Goal: Task Accomplishment & Management: Manage account settings

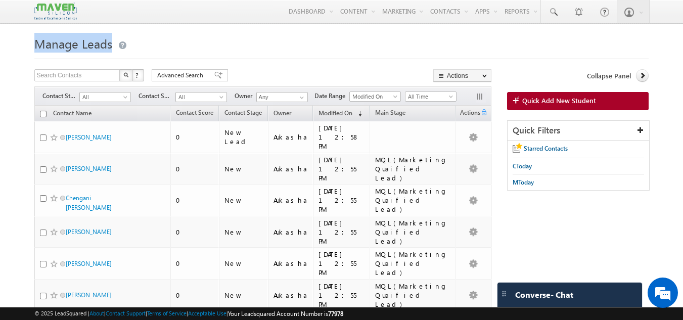
click at [187, 49] on h1 "Manage Leads" at bounding box center [341, 43] width 615 height 20
click at [320, 49] on h1 "Manage Leads" at bounding box center [341, 43] width 615 height 20
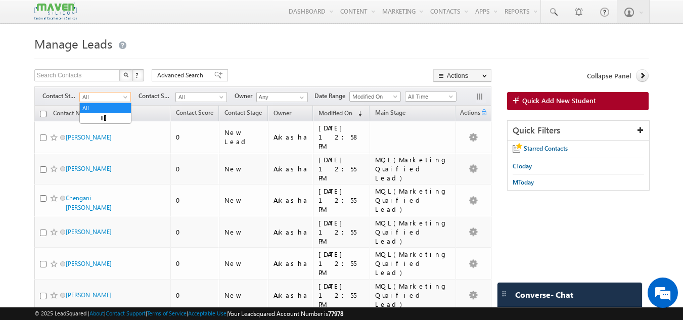
click at [121, 98] on span "All" at bounding box center [104, 97] width 48 height 9
click at [95, 134] on link "In Conversation" at bounding box center [105, 138] width 51 height 9
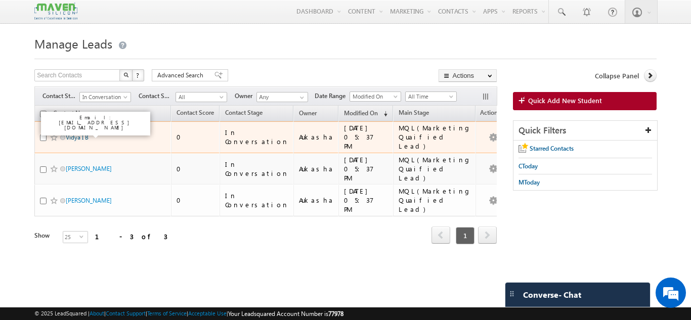
click at [82, 134] on link "Vidya I B" at bounding box center [77, 137] width 23 height 8
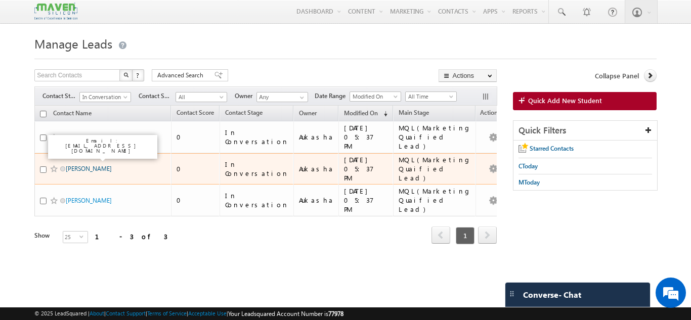
click at [89, 165] on link "[PERSON_NAME]" at bounding box center [89, 169] width 46 height 8
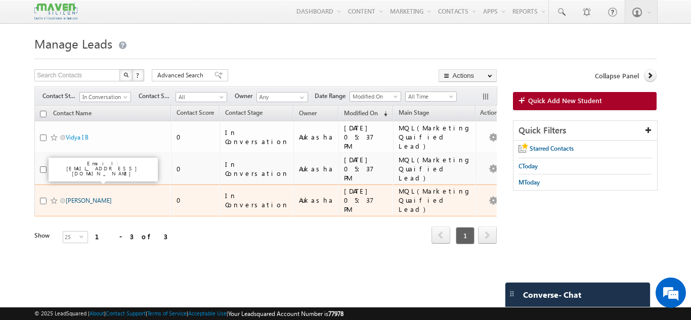
click at [98, 197] on link "Ravindra G Palankar" at bounding box center [89, 201] width 46 height 8
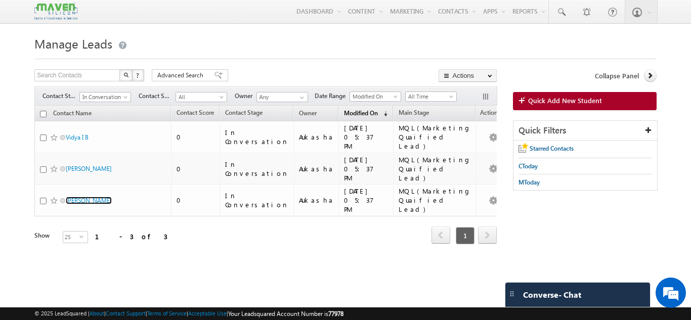
click at [349, 108] on link "Modified On (sorted descending)" at bounding box center [366, 113] width 54 height 13
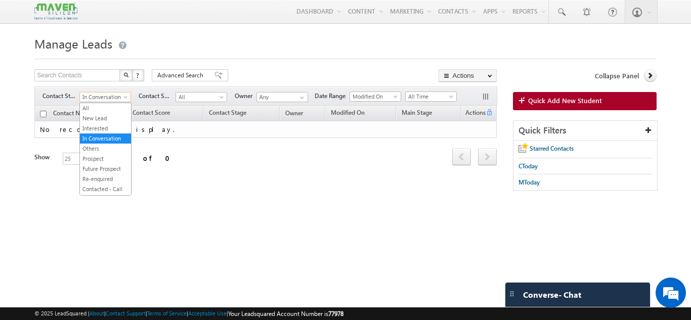
click at [122, 99] on span at bounding box center [126, 99] width 8 height 8
click at [104, 175] on link "Enrollment 1" at bounding box center [105, 170] width 51 height 9
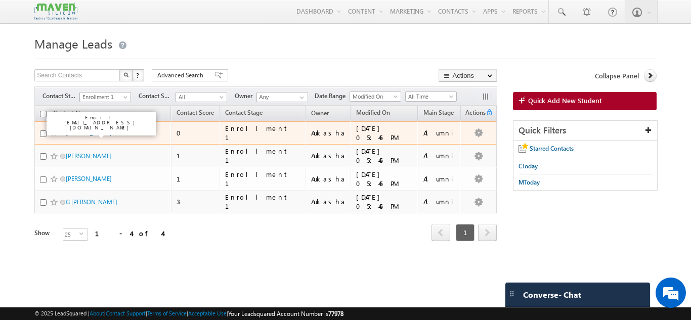
click at [88, 132] on link "Nagaraju N" at bounding box center [92, 133] width 52 height 8
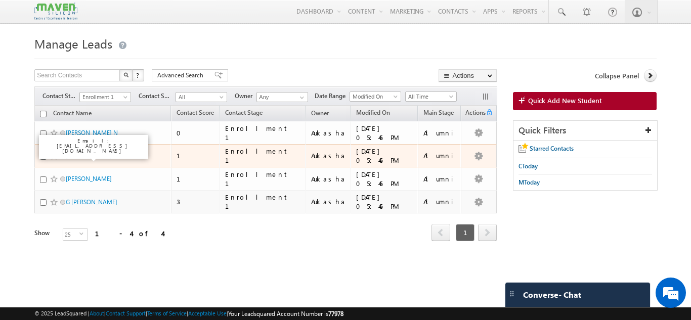
click at [82, 153] on link "Shruthi" at bounding box center [89, 156] width 46 height 8
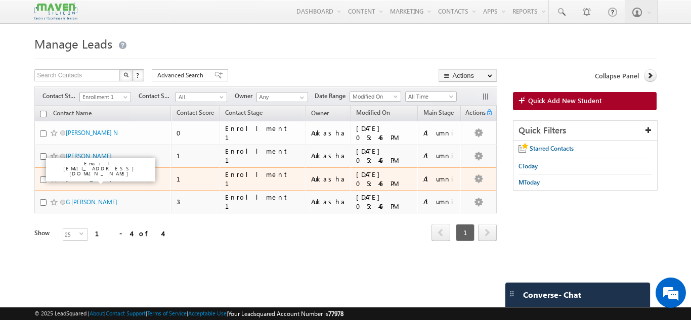
click at [83, 175] on link "Dhaval P Rana" at bounding box center [89, 179] width 46 height 8
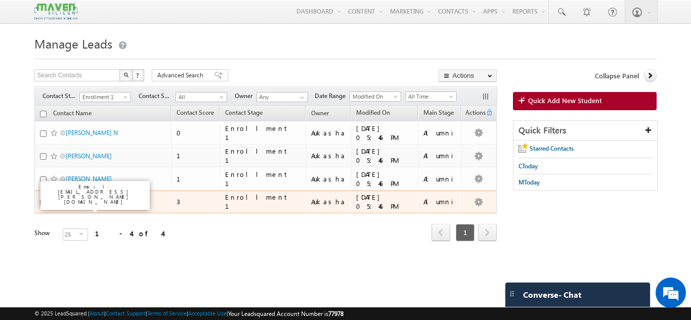
click at [78, 200] on link "G Vasu" at bounding box center [92, 202] width 52 height 8
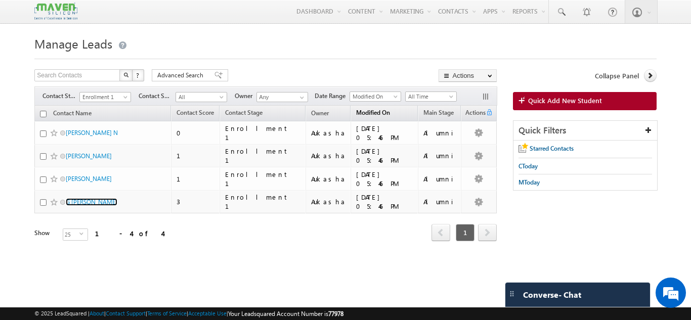
click at [371, 111] on link "Modified On (sorted descending)" at bounding box center [373, 113] width 44 height 13
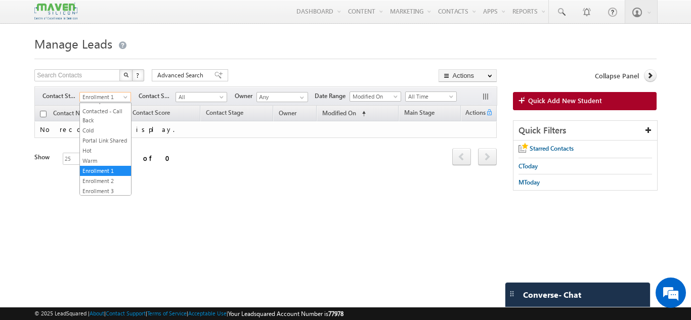
click at [97, 95] on span "Enrollment 1" at bounding box center [104, 97] width 48 height 9
click at [104, 129] on link "Cold" at bounding box center [105, 130] width 51 height 9
click at [120, 98] on span "Cold" at bounding box center [104, 97] width 48 height 9
click at [111, 119] on link "New Lead" at bounding box center [105, 118] width 51 height 9
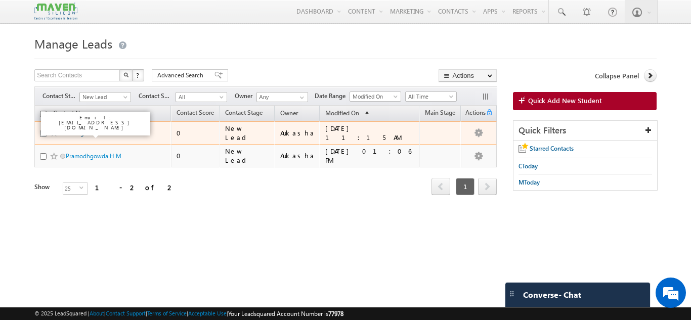
click at [80, 134] on link "testing" at bounding box center [75, 133] width 18 height 8
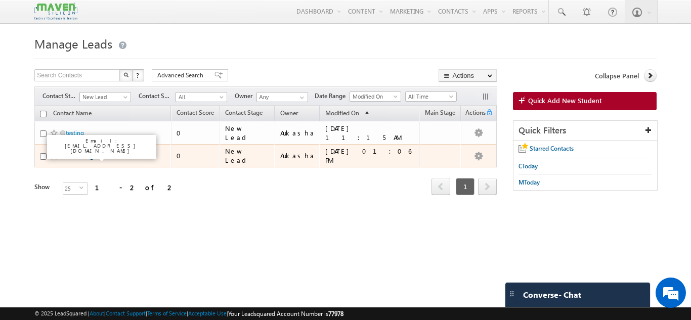
click at [84, 154] on link "Pramodhgowda H M" at bounding box center [94, 156] width 56 height 8
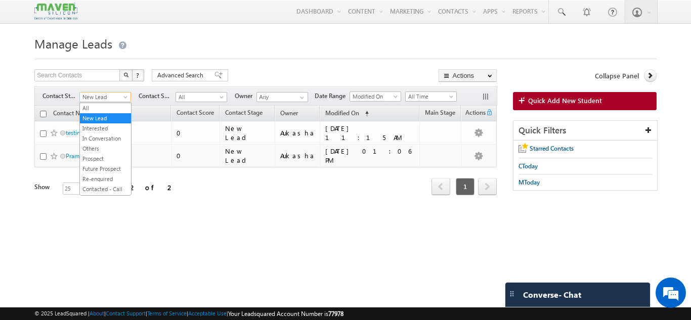
click at [125, 99] on span at bounding box center [126, 99] width 8 height 8
click at [111, 134] on link "In Conversation" at bounding box center [105, 138] width 51 height 9
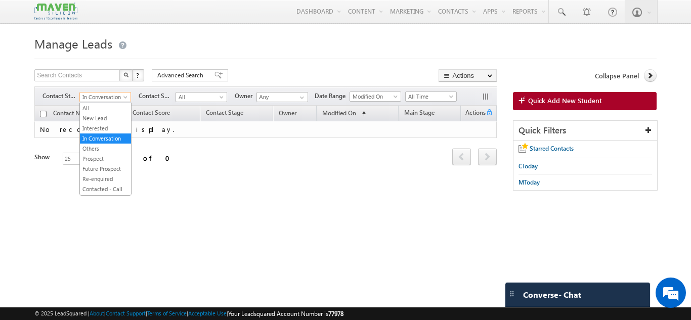
click at [115, 95] on span "In Conversation" at bounding box center [104, 97] width 48 height 9
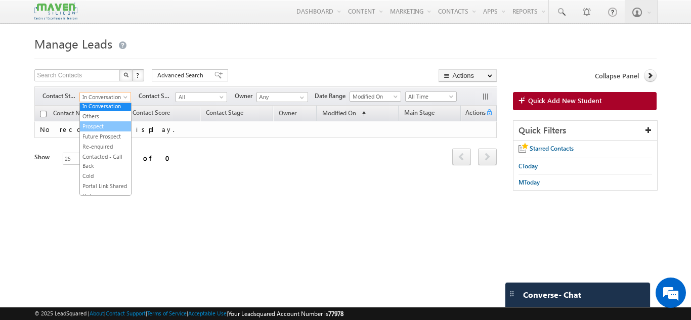
scroll to position [33, 0]
click at [103, 118] on link "Others" at bounding box center [105, 115] width 51 height 9
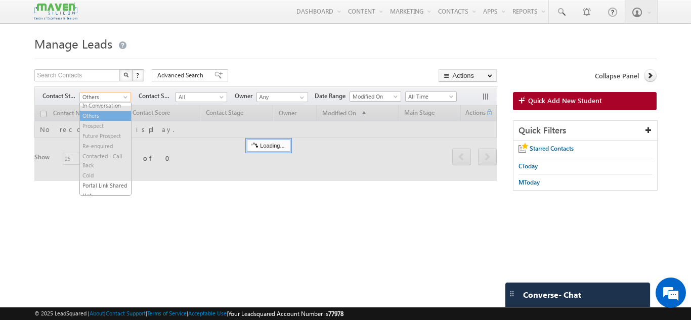
click at [122, 101] on span "Others" at bounding box center [104, 97] width 48 height 9
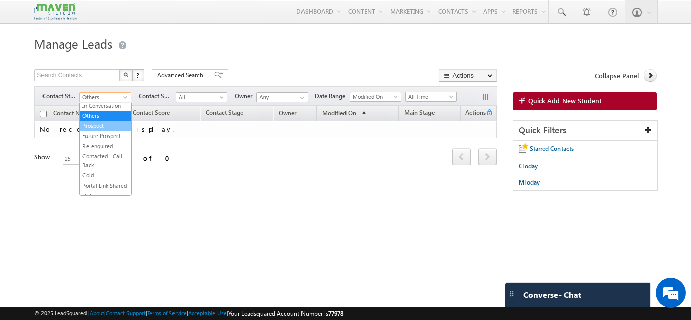
click at [109, 123] on link "Prospect" at bounding box center [105, 125] width 51 height 9
click at [123, 101] on span at bounding box center [126, 99] width 8 height 8
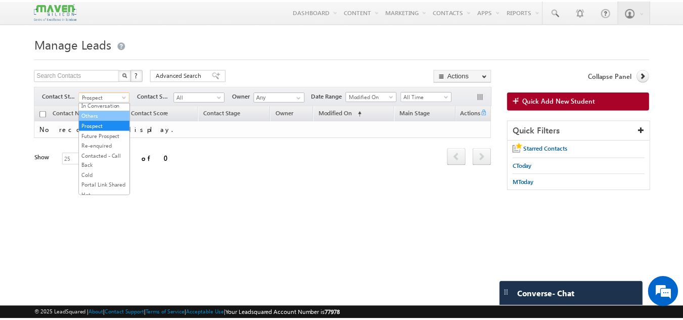
scroll to position [0, 0]
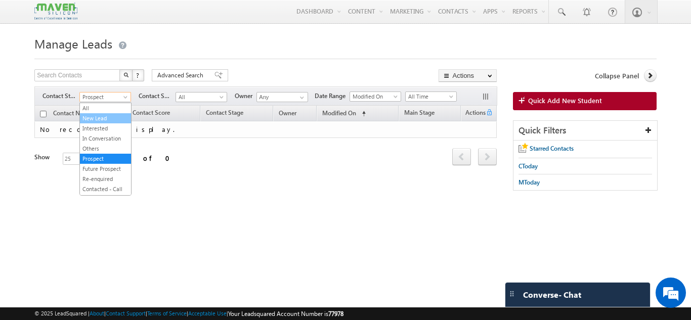
click at [109, 118] on link "New Lead" at bounding box center [105, 118] width 51 height 9
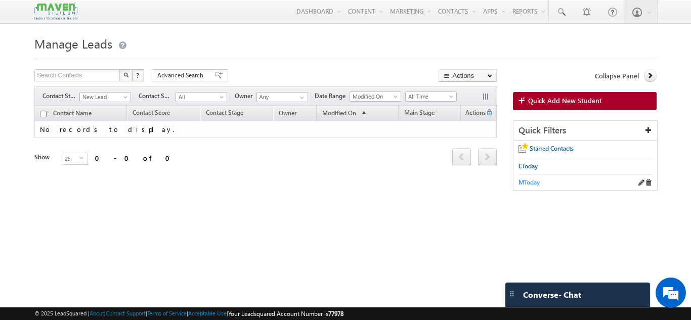
click at [532, 185] on span "MToday" at bounding box center [528, 182] width 21 height 8
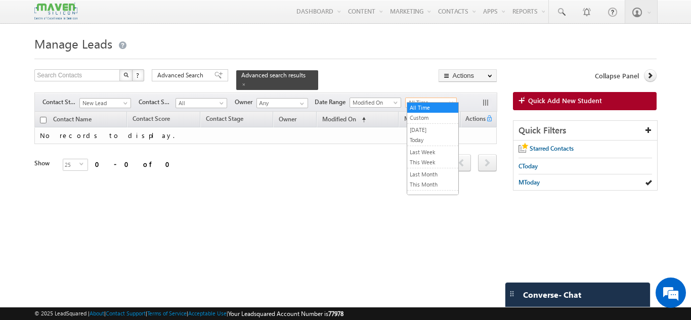
click at [423, 98] on span "All Time" at bounding box center [429, 102] width 48 height 9
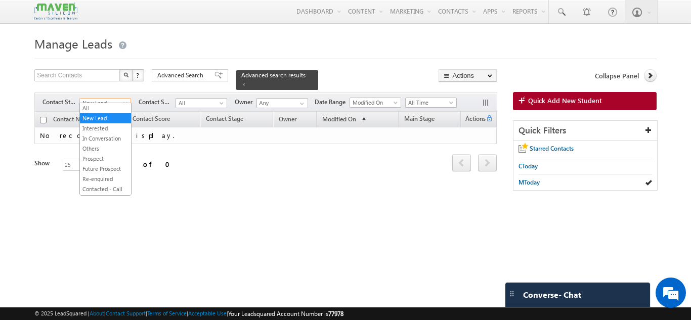
click at [117, 99] on span "New Lead" at bounding box center [104, 103] width 48 height 9
click at [103, 105] on link "All" at bounding box center [105, 108] width 51 height 9
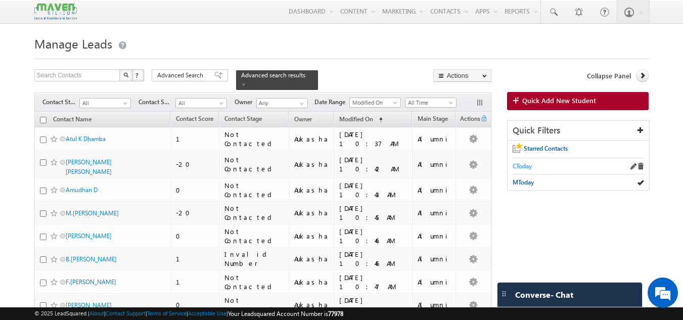
click at [527, 167] on span "CToday" at bounding box center [522, 166] width 19 height 8
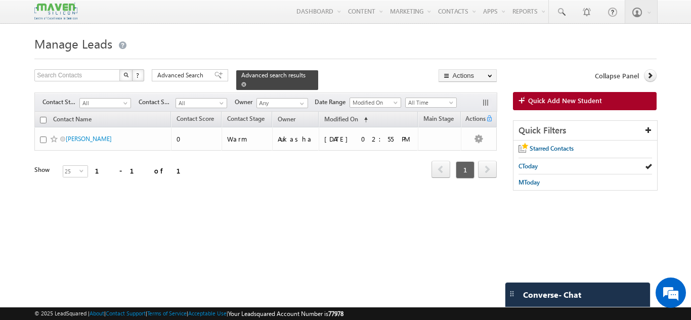
click at [246, 82] on span at bounding box center [243, 84] width 5 height 5
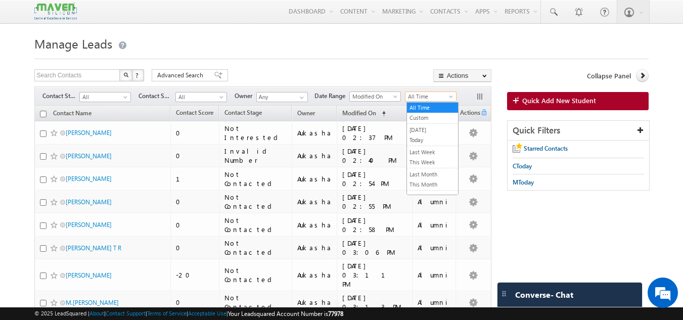
click at [419, 100] on span "All Time" at bounding box center [429, 96] width 48 height 9
click at [419, 136] on link "Today" at bounding box center [432, 139] width 51 height 9
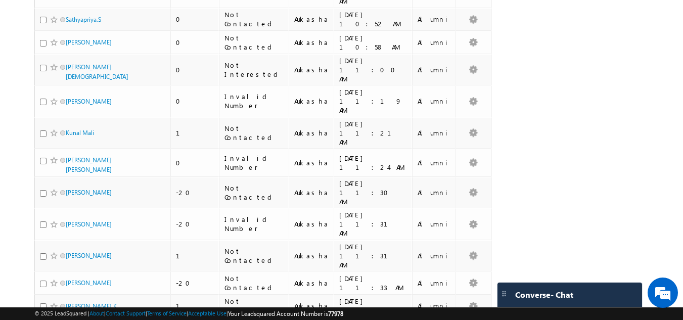
scroll to position [458, 0]
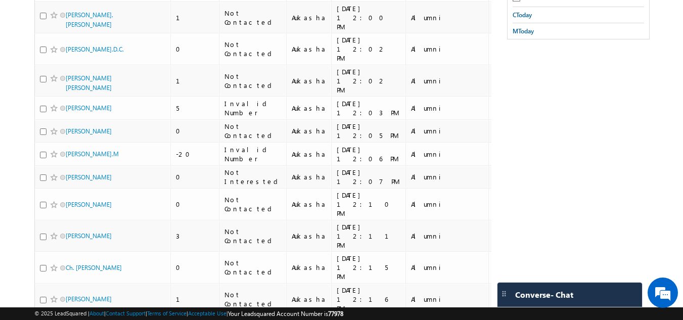
scroll to position [0, 0]
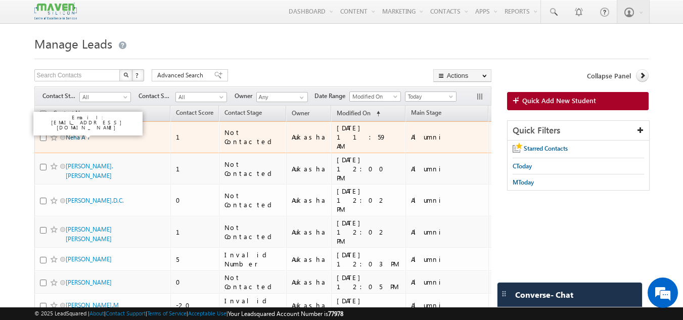
click at [86, 135] on link "Neha A T" at bounding box center [78, 137] width 24 height 8
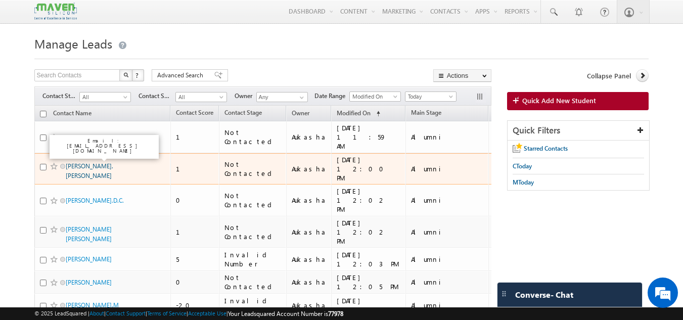
click at [87, 162] on link "Chinnu.C.Kurup" at bounding box center [90, 170] width 48 height 17
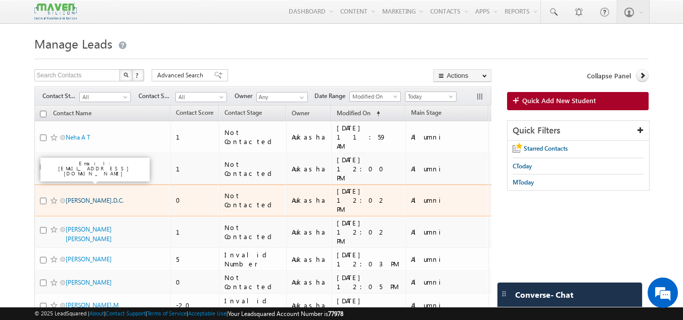
click at [83, 197] on link "Savitha.D.C." at bounding box center [95, 201] width 58 height 8
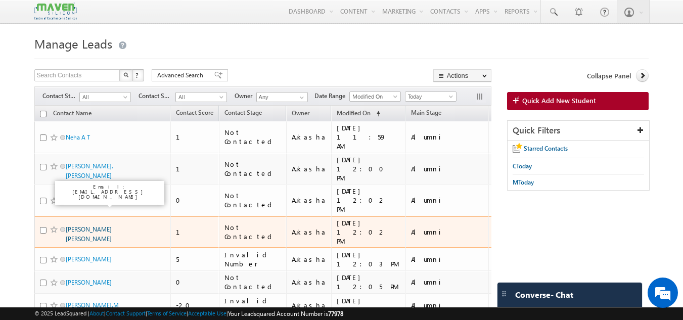
click at [81, 225] on link "Patel Chitanakumar Gautakumar" at bounding box center [89, 233] width 46 height 17
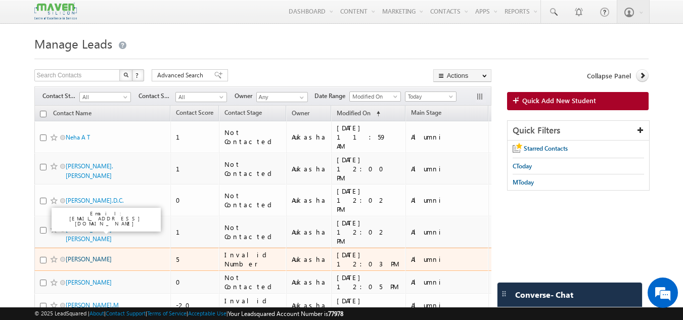
click at [92, 255] on link "Mukti Baranwal" at bounding box center [89, 259] width 46 height 8
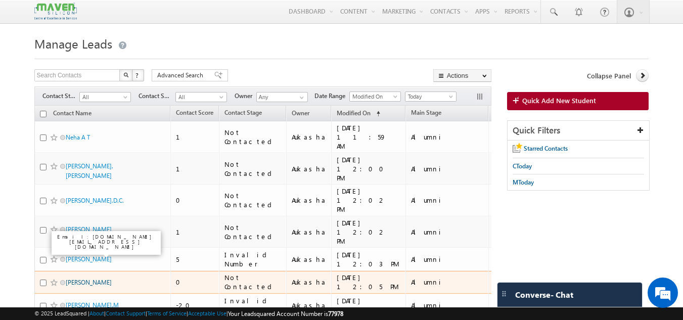
click at [93, 279] on link "Sushant Chatterjee" at bounding box center [89, 283] width 46 height 8
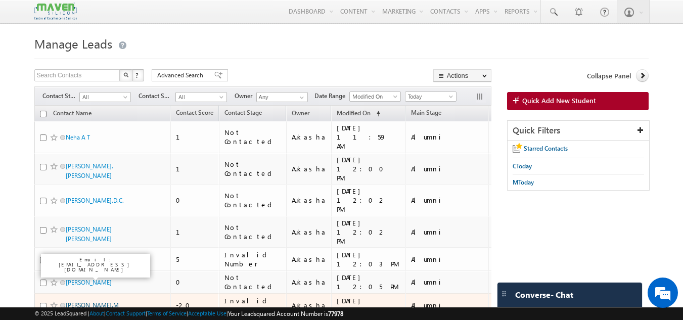
click at [91, 301] on link "Rajeshwari.M" at bounding box center [92, 305] width 53 height 8
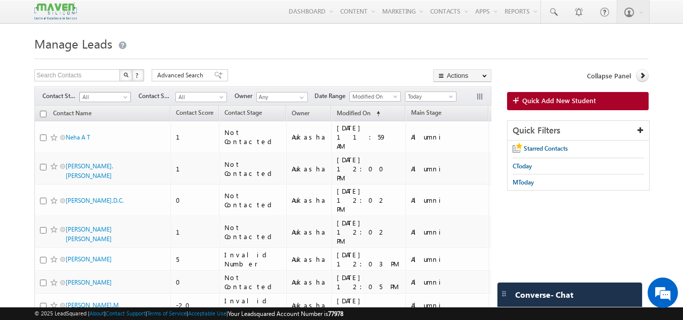
click at [114, 97] on span "All" at bounding box center [104, 97] width 48 height 9
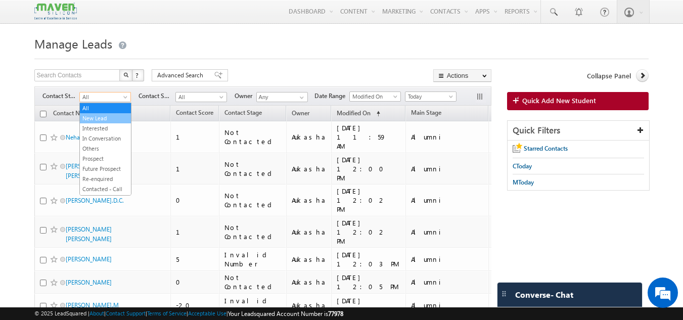
click at [104, 119] on link "New Lead" at bounding box center [105, 118] width 51 height 9
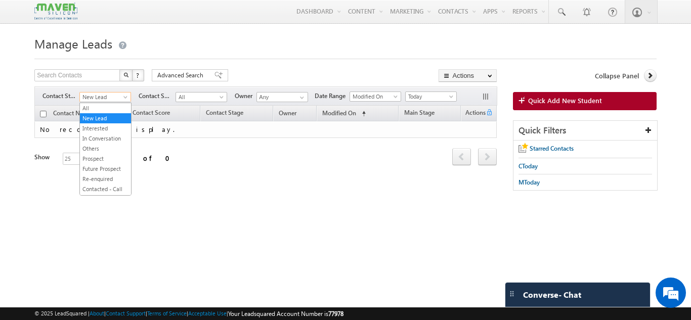
click at [109, 94] on span "New Lead" at bounding box center [104, 97] width 48 height 9
click at [110, 106] on link "All" at bounding box center [105, 108] width 51 height 9
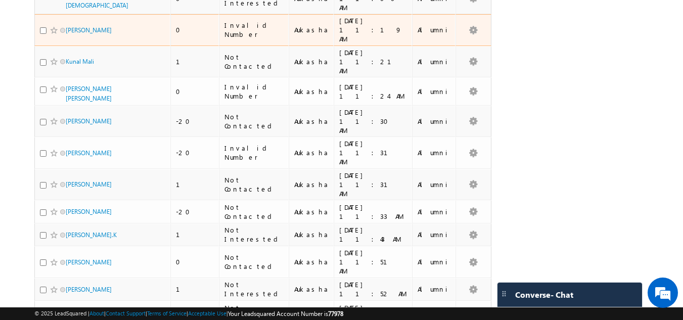
scroll to position [458, 0]
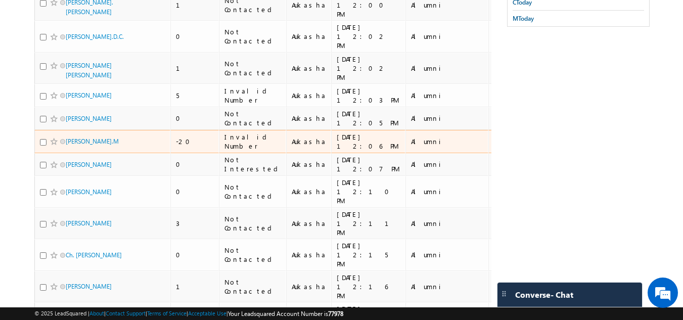
scroll to position [0, 0]
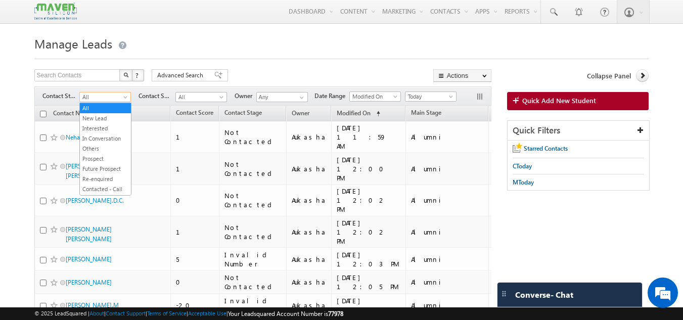
click at [100, 98] on span "All" at bounding box center [104, 97] width 48 height 9
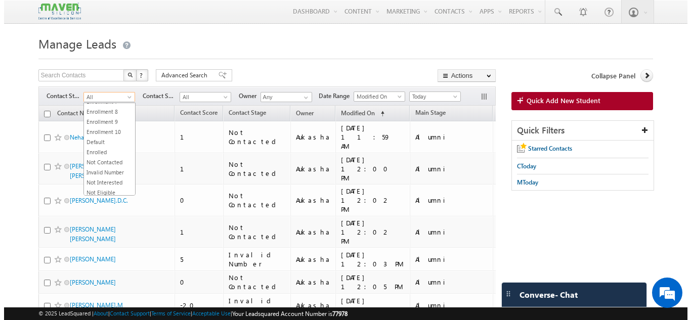
scroll to position [219, 0]
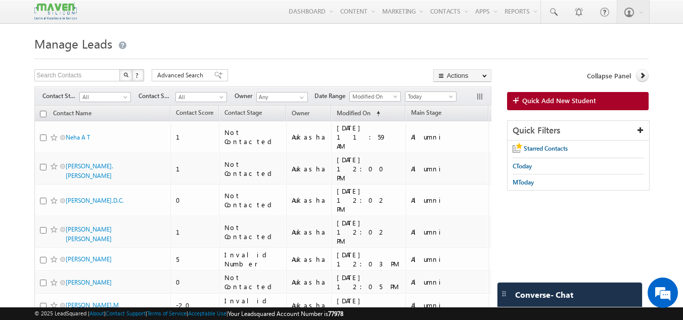
click at [240, 50] on h1 "Manage Leads" at bounding box center [341, 43] width 615 height 20
click at [192, 77] on span "Advanced Search" at bounding box center [181, 75] width 49 height 9
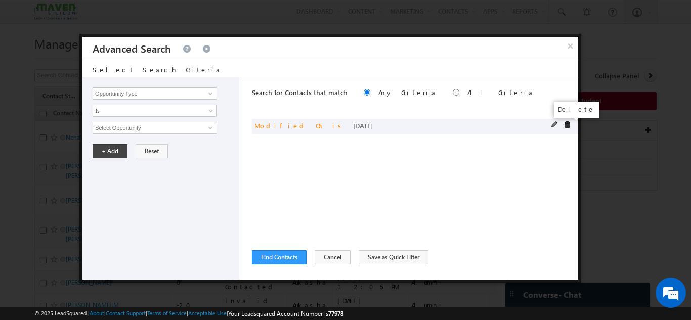
click at [568, 126] on span at bounding box center [566, 124] width 7 height 7
click at [132, 90] on input "Opportunity Type" at bounding box center [155, 93] width 124 height 12
click at [210, 92] on span at bounding box center [210, 93] width 8 height 8
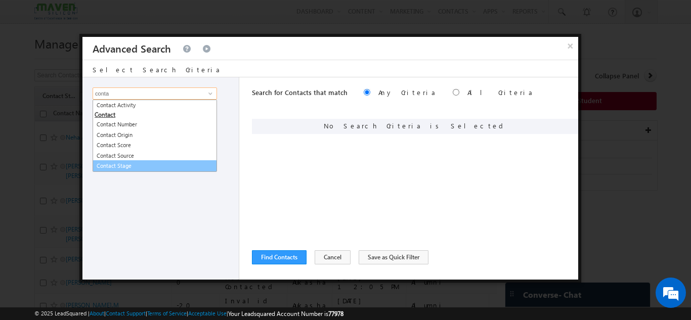
click at [138, 162] on link "Contact Stage" at bounding box center [155, 166] width 124 height 12
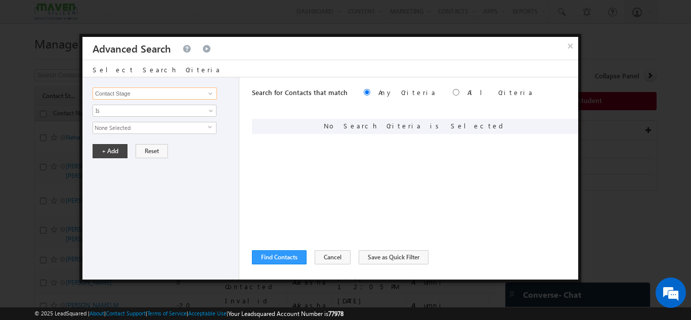
type input "Contact Stage"
click at [144, 127] on span "None Selected" at bounding box center [150, 127] width 115 height 11
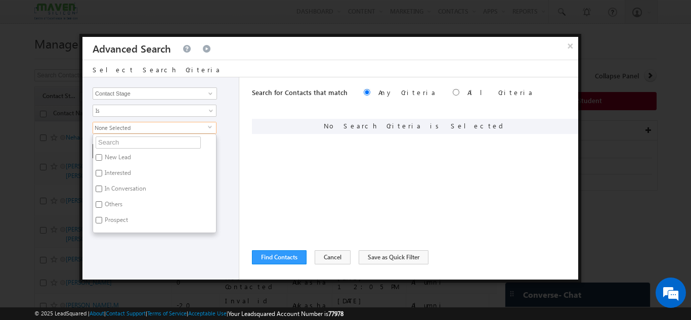
click at [102, 156] on input "New Lead" at bounding box center [99, 157] width 7 height 7
checkbox input "true"
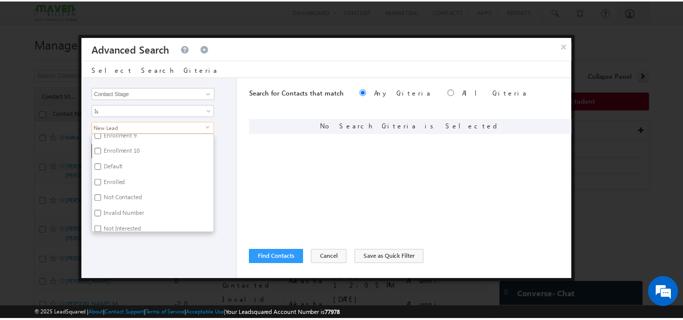
scroll to position [357, 0]
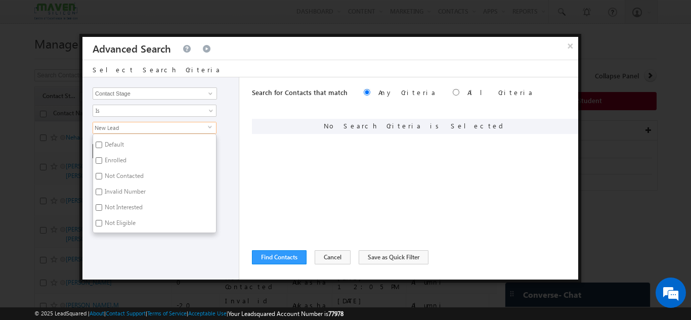
click at [168, 256] on div "Opportunity Type Contact Activity Task Sales Group Prospect Id Academic Remarks…" at bounding box center [160, 178] width 157 height 202
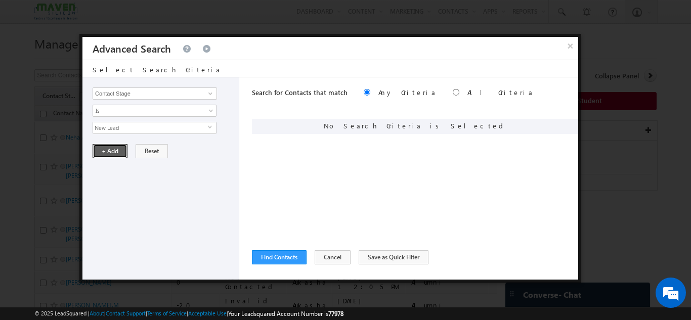
click at [115, 154] on button "+ Add" at bounding box center [110, 151] width 35 height 14
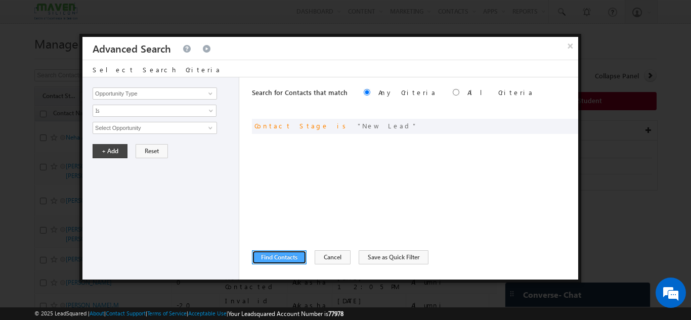
click at [287, 251] on button "Find Contacts" at bounding box center [279, 257] width 55 height 14
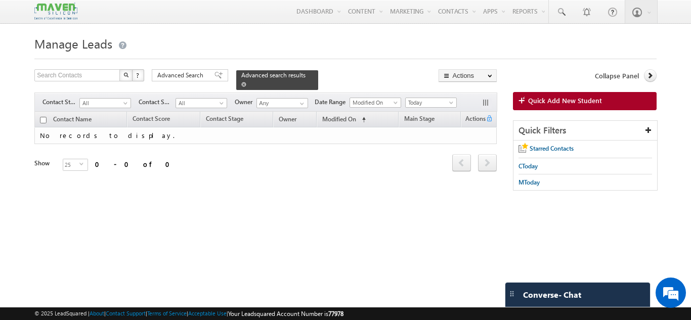
click at [246, 82] on span at bounding box center [243, 84] width 5 height 5
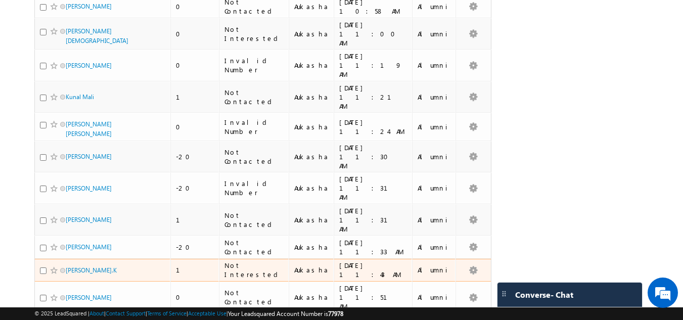
scroll to position [458, 0]
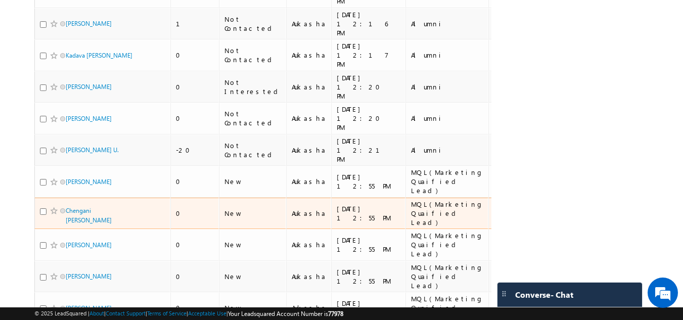
scroll to position [426, 0]
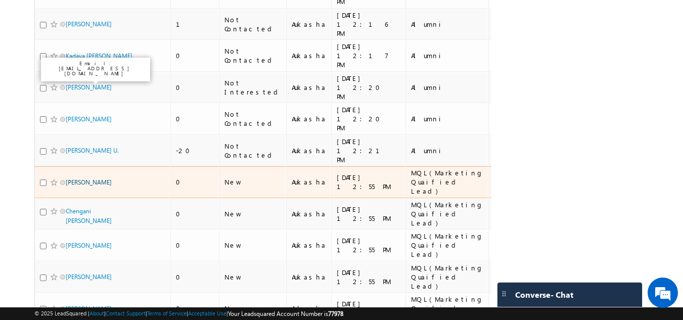
click at [88, 178] on link "Siddhi Baid" at bounding box center [89, 182] width 46 height 8
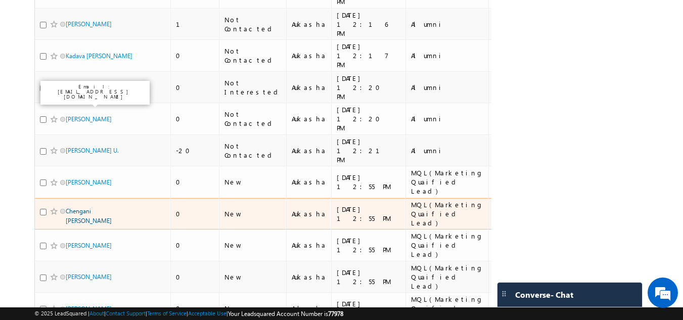
click at [89, 207] on link "Chengani samatha" at bounding box center [89, 215] width 46 height 17
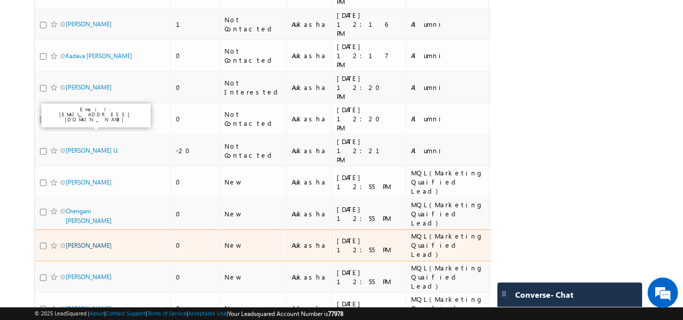
click at [95, 242] on link "Debashis Satpathy" at bounding box center [89, 246] width 46 height 8
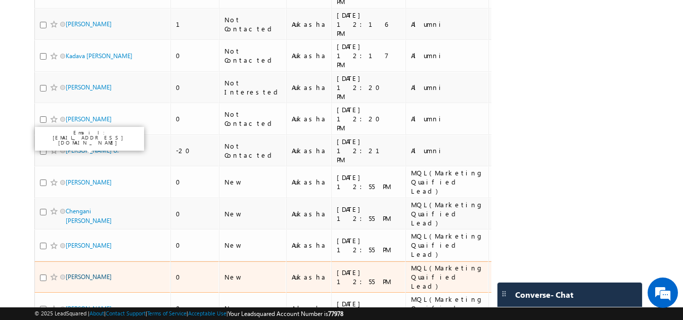
click at [67, 273] on link "Parth" at bounding box center [89, 277] width 46 height 8
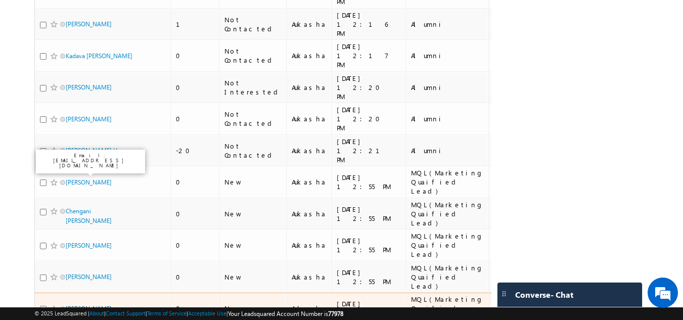
click at [71, 305] on link "Marudha Pandy" at bounding box center [89, 309] width 46 height 8
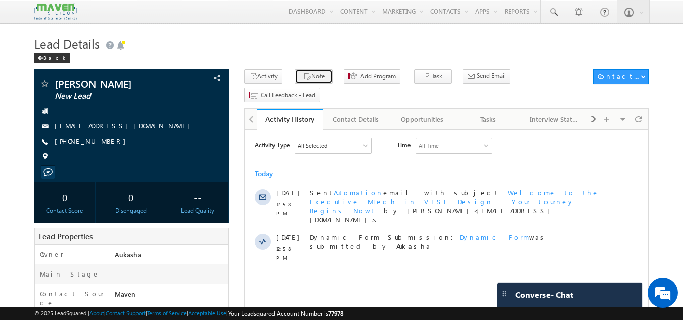
click at [308, 74] on button "Note" at bounding box center [314, 76] width 38 height 15
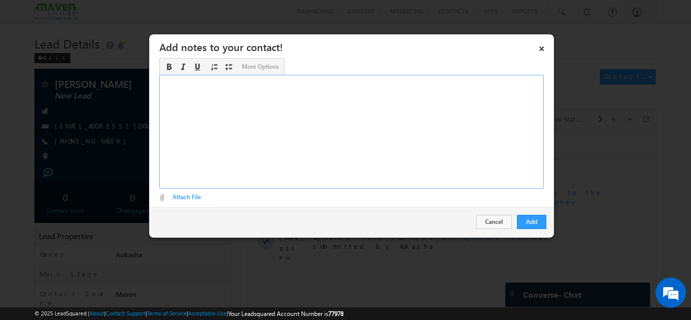
click at [314, 138] on div "Rich Text Editor, Description-inline-editor-div" at bounding box center [351, 132] width 384 height 114
paste div "Rich Text Editor, Description-inline-editor-div"
click at [542, 223] on button "Add" at bounding box center [531, 222] width 29 height 14
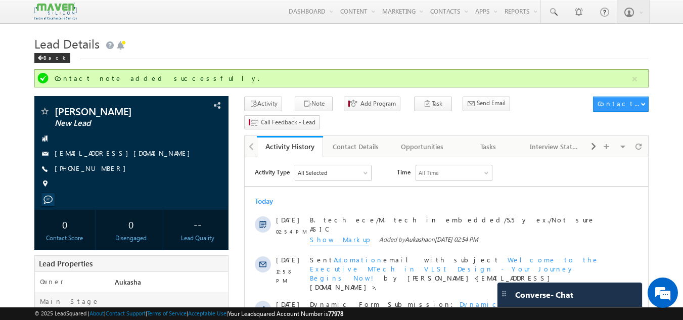
click at [292, 51] on h1 "Lead Details" at bounding box center [341, 43] width 615 height 20
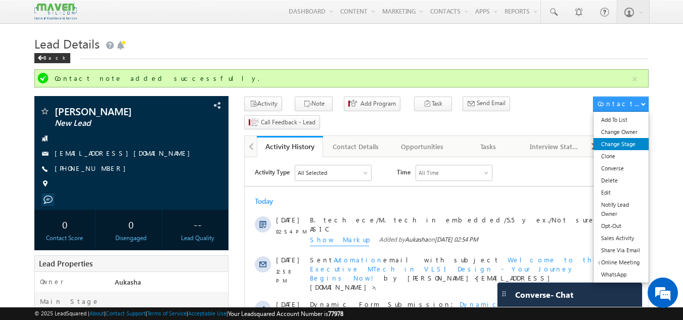
click at [626, 142] on link "Change Stage" at bounding box center [621, 144] width 55 height 12
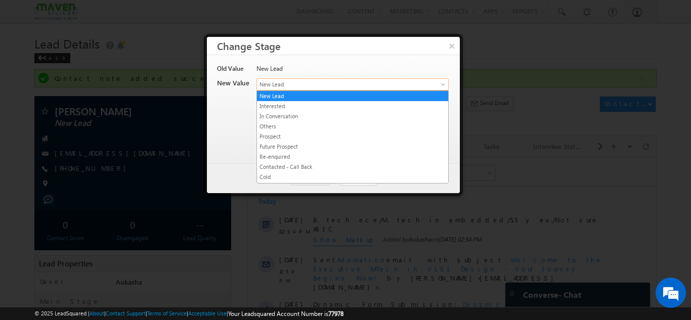
click at [311, 87] on span "New Lead" at bounding box center [336, 84] width 158 height 9
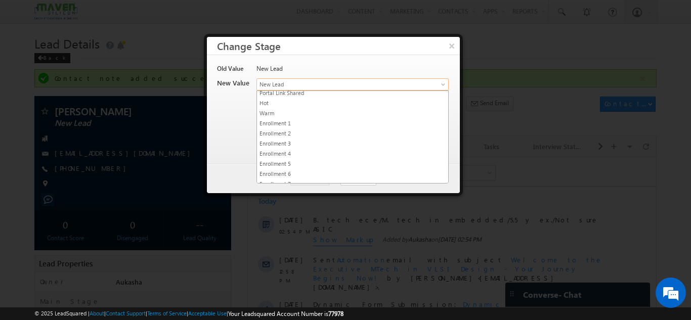
scroll to position [91, 0]
click at [292, 114] on link "Warm" at bounding box center [352, 116] width 191 height 9
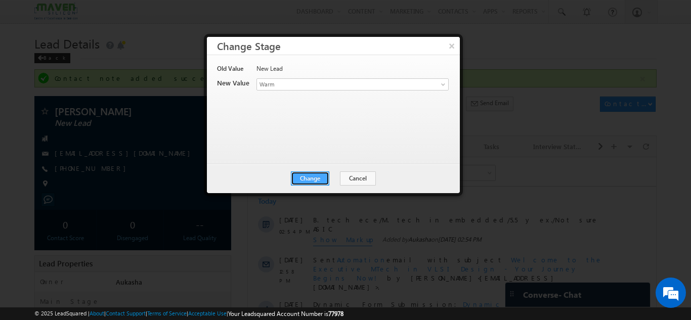
click at [315, 177] on button "Change" at bounding box center [310, 178] width 38 height 14
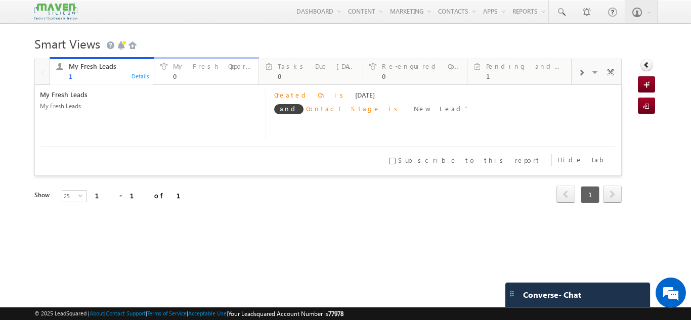
click at [201, 59] on link "My Fresh Opportunities 0 Details" at bounding box center [206, 70] width 105 height 27
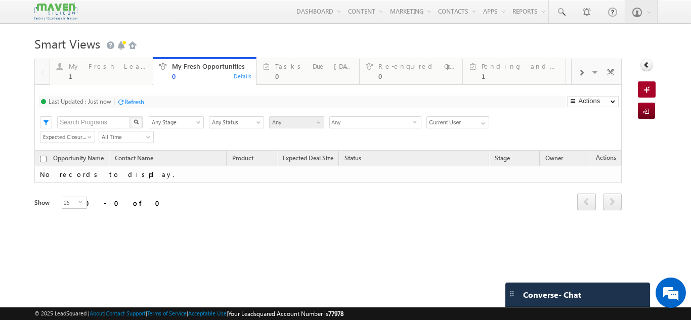
click at [354, 42] on h1 "Smart Views Getting Started" at bounding box center [344, 43] width 621 height 20
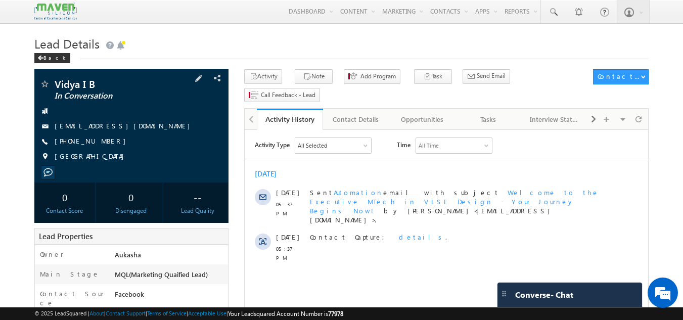
click at [104, 144] on div "[PHONE_NUMBER]" at bounding box center [131, 141] width 185 height 10
copy div "[PHONE_NUMBER]"
click at [104, 144] on span "[PHONE_NUMBER]" at bounding box center [93, 141] width 76 height 10
drag, startPoint x: 116, startPoint y: 143, endPoint x: 103, endPoint y: 144, distance: 12.6
click at [103, 144] on div "[PHONE_NUMBER]" at bounding box center [131, 141] width 185 height 10
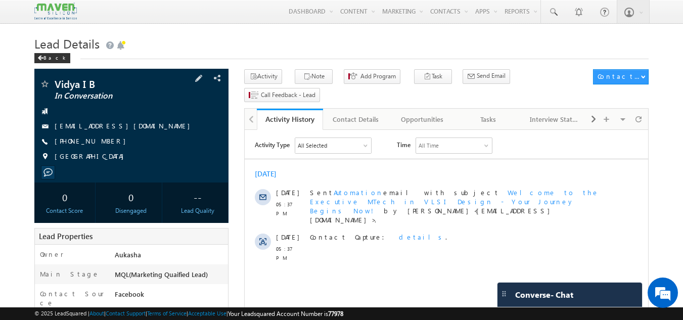
copy div "[PHONE_NUMBER]"
click at [315, 76] on button "Note" at bounding box center [314, 76] width 38 height 15
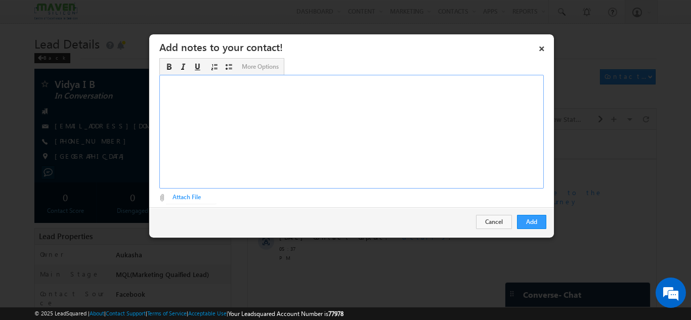
paste div "Rich Text Editor, Description-inline-editor-div"
click at [366, 120] on div "Rich Text Editor, Description-inline-editor-div" at bounding box center [351, 132] width 384 height 114
click at [538, 220] on button "Add" at bounding box center [531, 222] width 29 height 14
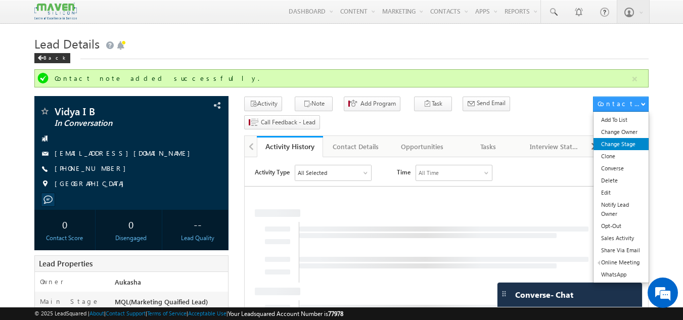
click at [631, 139] on link "Change Stage" at bounding box center [621, 144] width 55 height 12
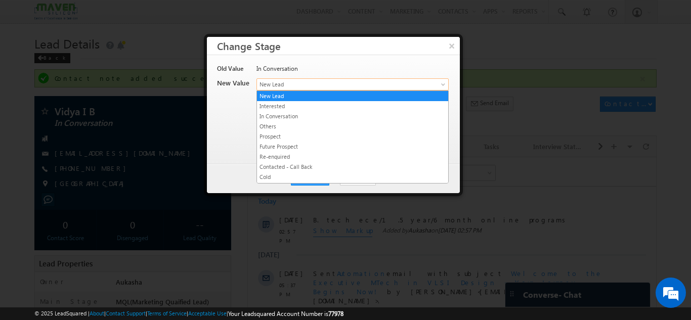
click at [335, 85] on span "New Lead" at bounding box center [336, 84] width 158 height 9
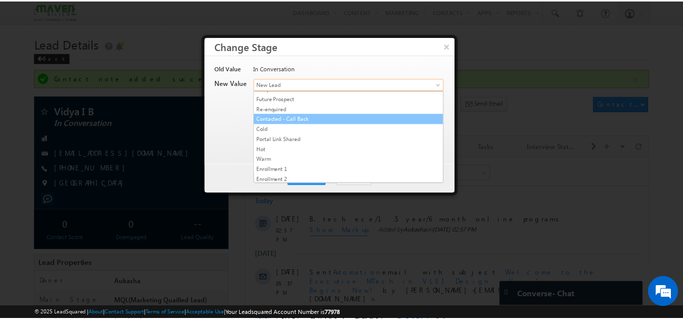
scroll to position [49, 0]
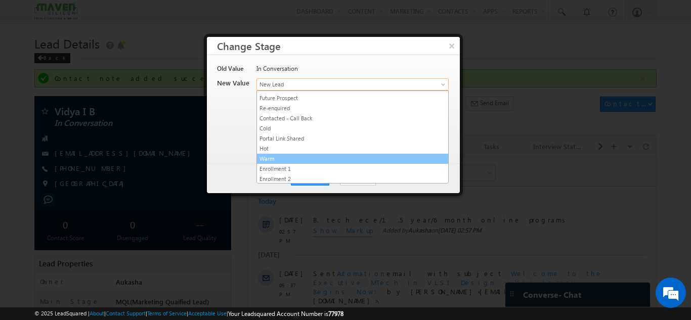
click at [282, 160] on link "Warm" at bounding box center [352, 158] width 191 height 9
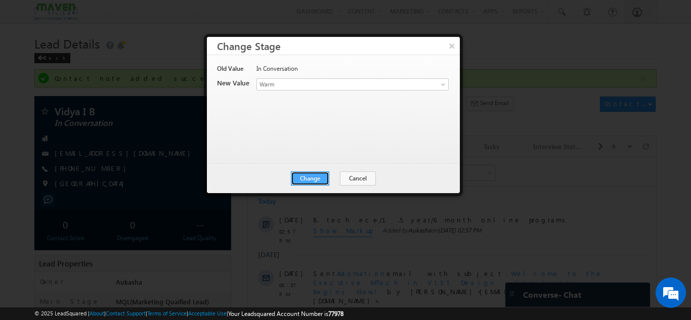
click at [321, 180] on button "Change" at bounding box center [310, 178] width 38 height 14
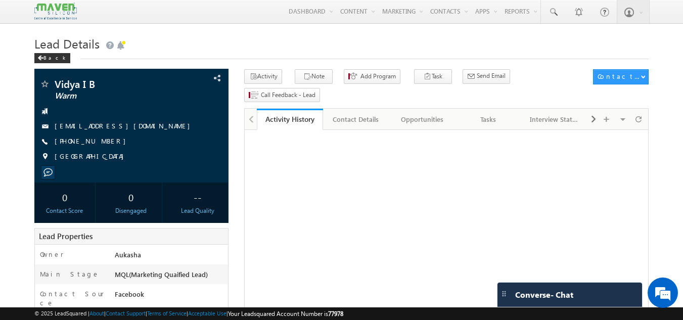
click at [330, 42] on h1 "Lead Details" at bounding box center [341, 43] width 615 height 20
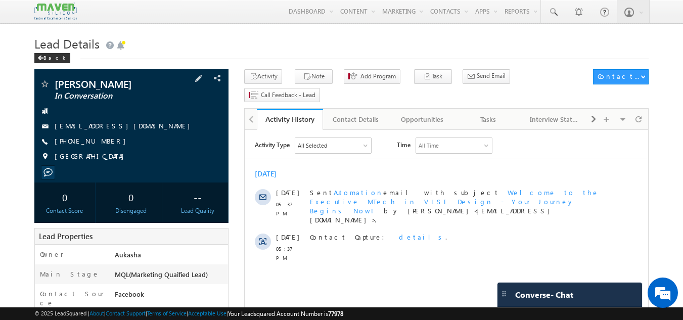
click at [104, 142] on div "[PHONE_NUMBER]" at bounding box center [131, 141] width 185 height 10
copy div "[PHONE_NUMBER]"
click at [318, 77] on button "Note" at bounding box center [314, 76] width 38 height 15
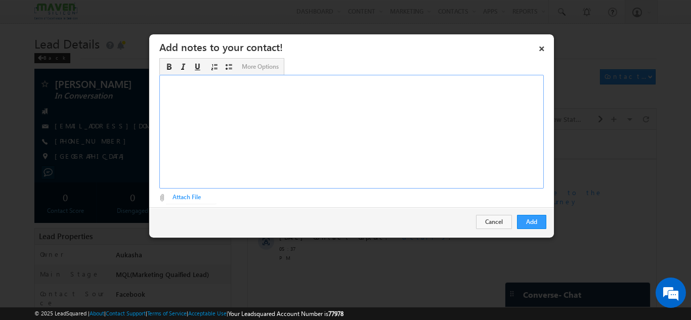
click at [292, 82] on div "Rich Text Editor, Description-inline-editor-div" at bounding box center [351, 132] width 384 height 114
paste div "Rich Text Editor, Description-inline-editor-div"
drag, startPoint x: 301, startPoint y: 81, endPoint x: 270, endPoint y: 81, distance: 30.8
click at [270, 81] on span "BE ece 58%/3 year ex./9738049528..Informed ASIC varification" at bounding box center [257, 83] width 190 height 8
click at [446, 164] on div "BE ece 58%/3 year ex./9738049528/ ASIC varification" at bounding box center [351, 132] width 384 height 114
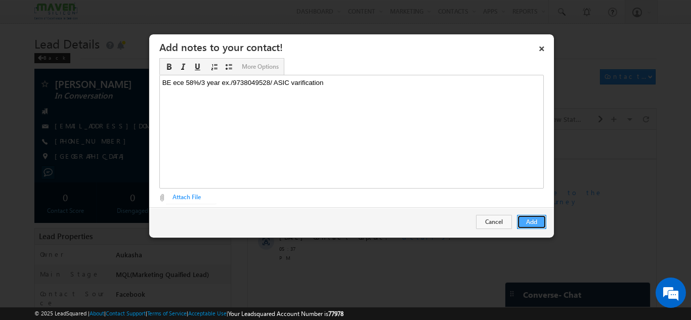
click at [521, 220] on button "Add" at bounding box center [531, 222] width 29 height 14
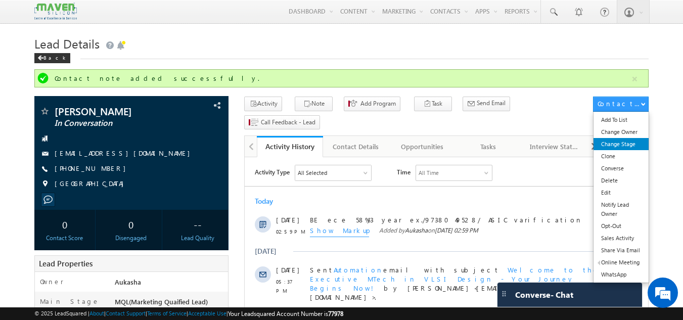
click at [623, 142] on link "Change Stage" at bounding box center [621, 144] width 55 height 12
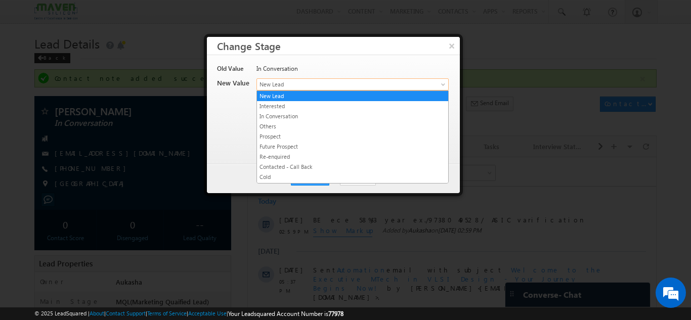
click at [340, 83] on span "New Lead" at bounding box center [336, 84] width 158 height 9
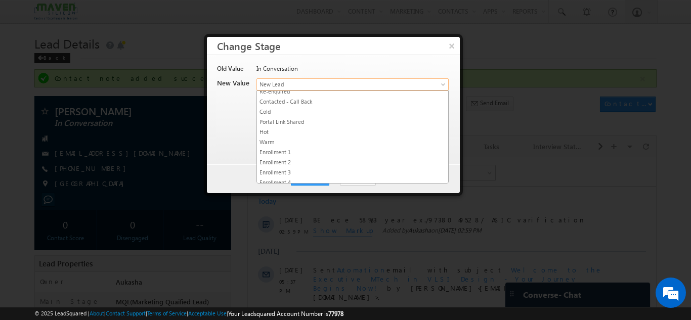
scroll to position [68, 0]
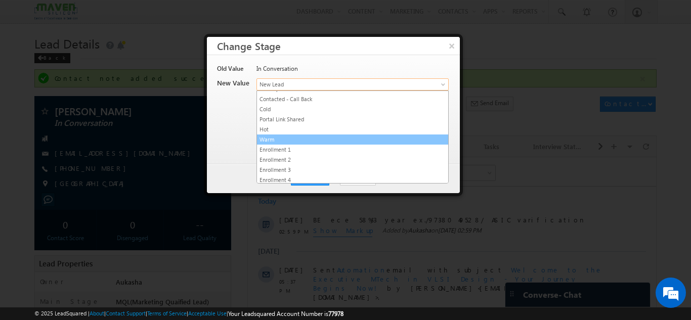
click at [322, 135] on link "Warm" at bounding box center [352, 139] width 191 height 9
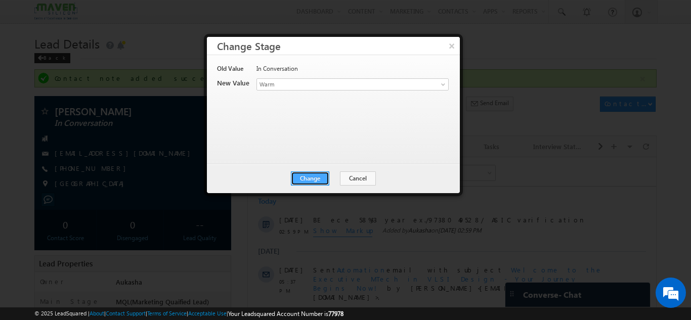
click at [317, 180] on button "Change" at bounding box center [310, 178] width 38 height 14
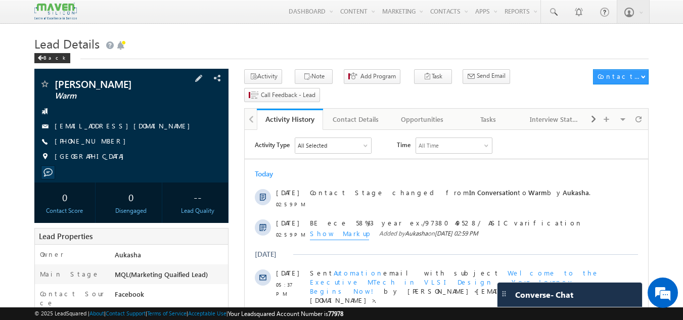
click at [103, 141] on div "[PHONE_NUMBER]" at bounding box center [131, 141] width 185 height 10
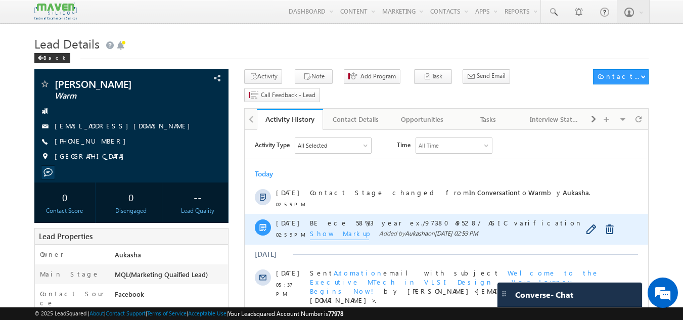
click at [396, 220] on span "BE ece 58%/3 year ex./9738049528/ ASIC varification" at bounding box center [457, 222] width 295 height 9
copy span "9738049528"
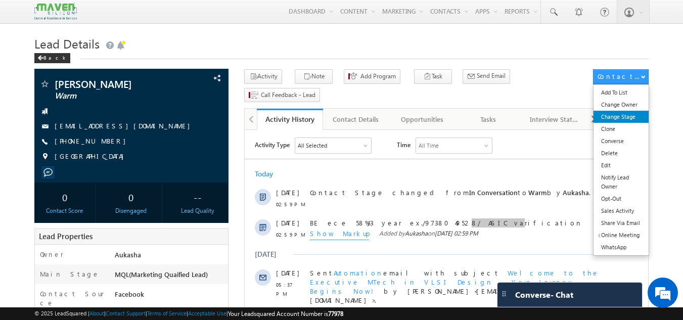
click at [643, 116] on link "Change Stage" at bounding box center [621, 117] width 55 height 12
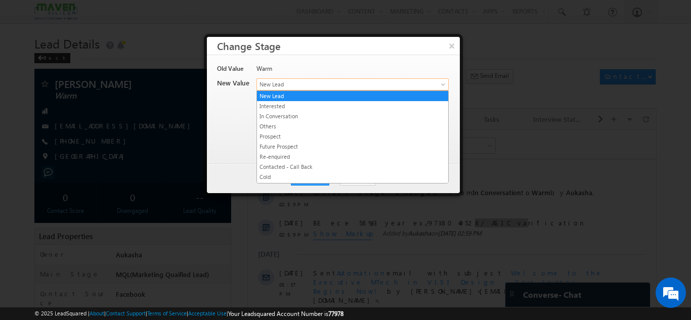
click at [266, 84] on span "New Lead" at bounding box center [336, 84] width 158 height 9
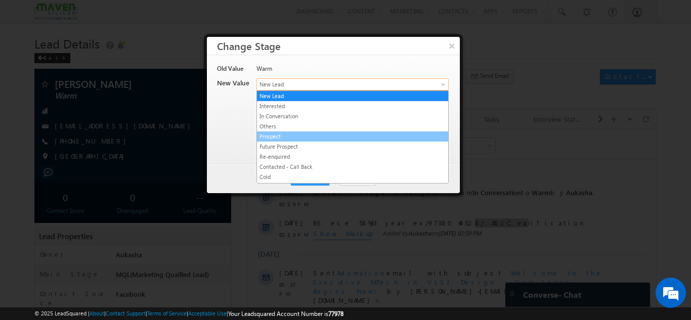
scroll to position [191, 0]
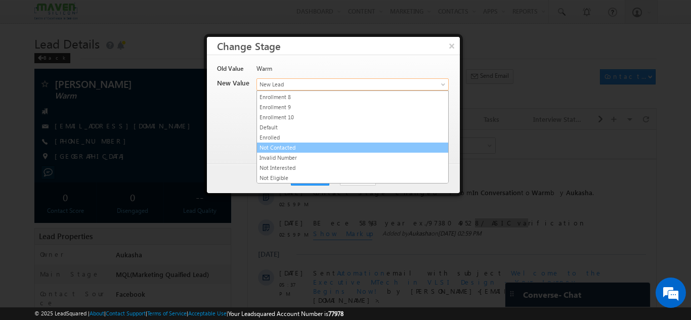
click at [291, 144] on link "Not Contacted" at bounding box center [352, 147] width 191 height 9
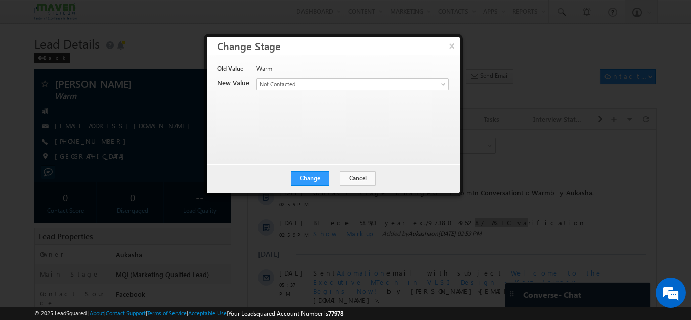
click at [315, 187] on div "Change Cancel Close" at bounding box center [333, 178] width 253 height 29
click at [318, 180] on button "Change" at bounding box center [310, 178] width 38 height 14
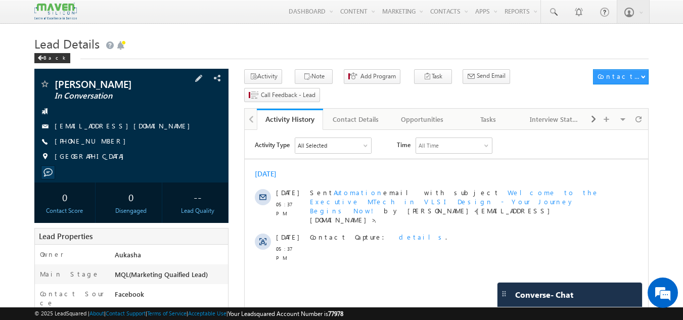
drag, startPoint x: 108, startPoint y: 138, endPoint x: 103, endPoint y: 142, distance: 5.8
click at [103, 142] on div "+91-8748065819" at bounding box center [131, 141] width 185 height 10
copy div "+91-8748065819"
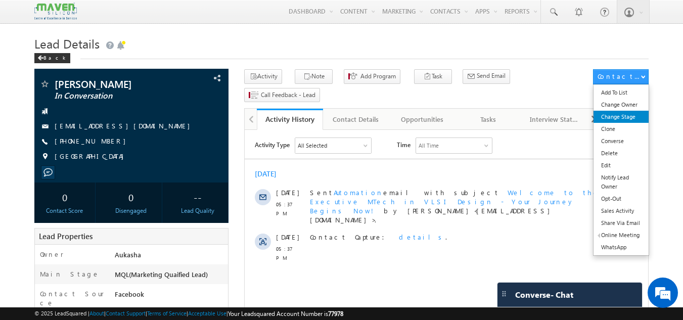
click at [627, 113] on link "Change Stage" at bounding box center [621, 117] width 55 height 12
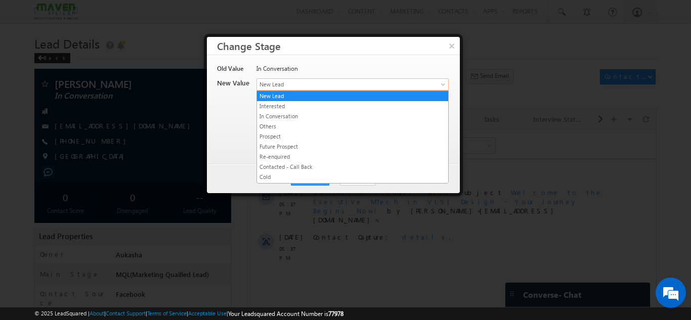
click at [368, 84] on span "New Lead" at bounding box center [336, 84] width 158 height 9
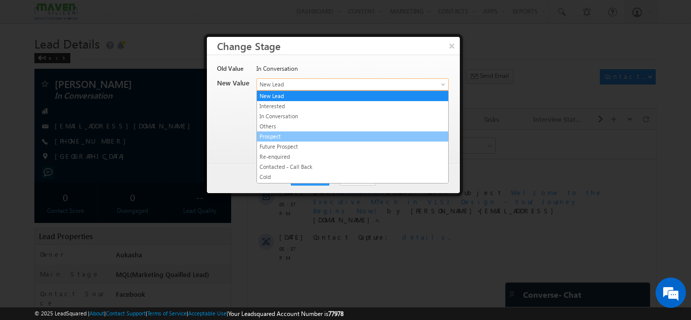
scroll to position [191, 0]
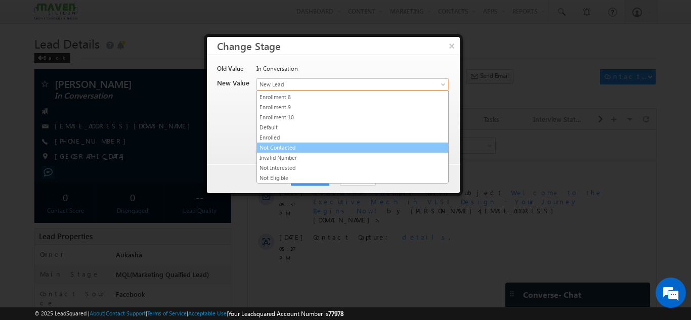
click at [292, 149] on link "Not Contacted" at bounding box center [352, 147] width 191 height 9
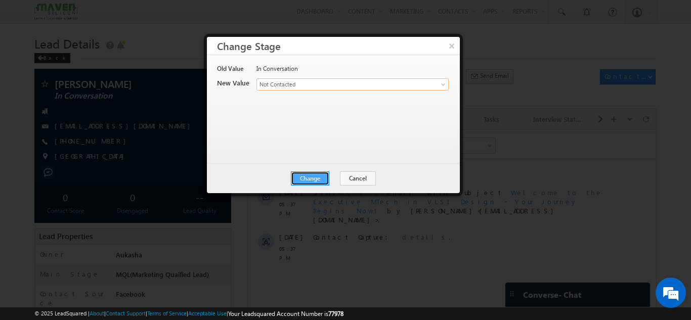
click at [316, 176] on button "Change" at bounding box center [310, 178] width 38 height 14
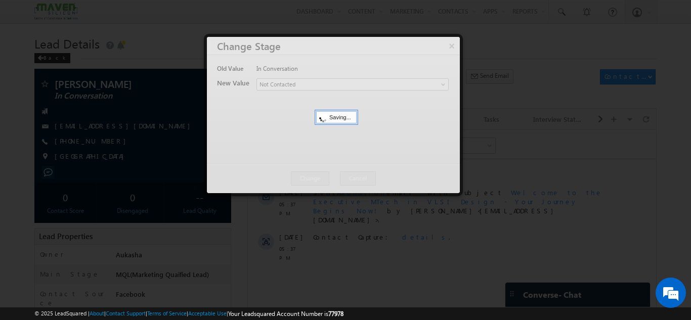
click at [0, 135] on div at bounding box center [345, 160] width 691 height 320
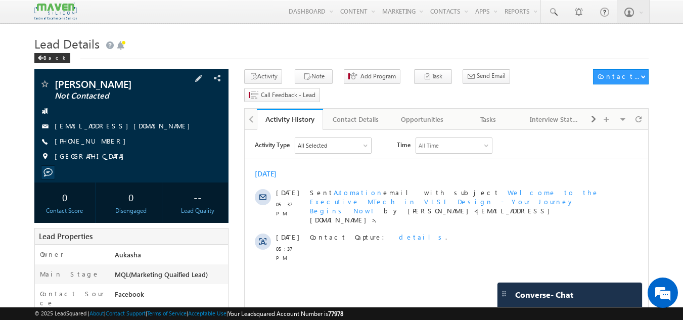
click at [104, 142] on div "+91-8748065819" at bounding box center [131, 141] width 185 height 10
copy div "+91-8748065819"
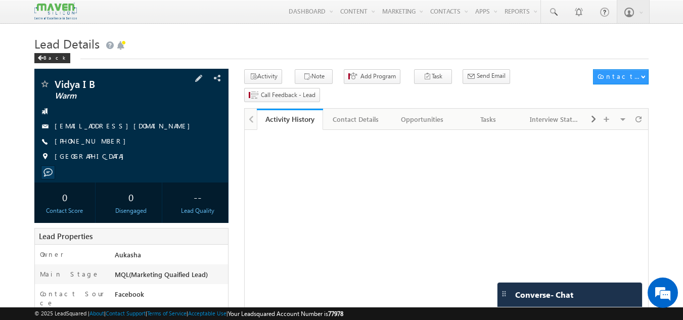
click at [103, 143] on div "[PHONE_NUMBER]" at bounding box center [131, 141] width 185 height 10
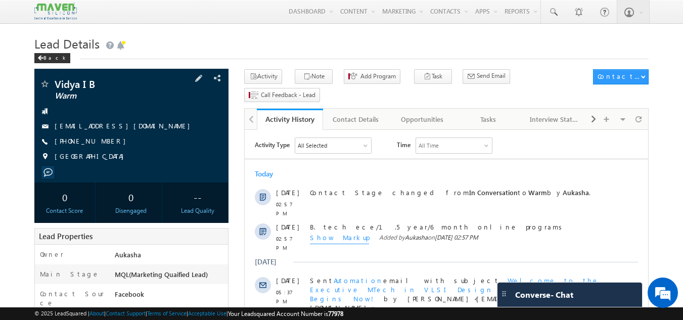
copy div "[PHONE_NUMBER]"
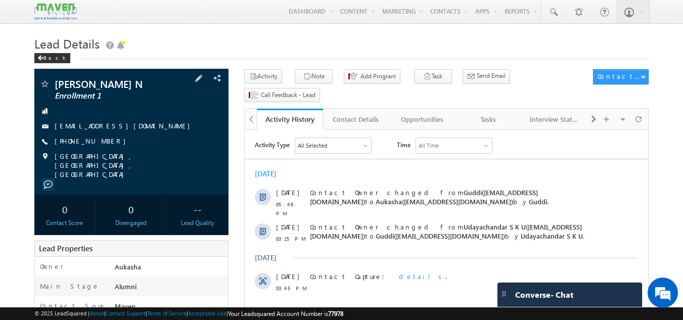
click at [102, 144] on div "[PHONE_NUMBER]" at bounding box center [131, 141] width 185 height 10
copy div "[PHONE_NUMBER]"
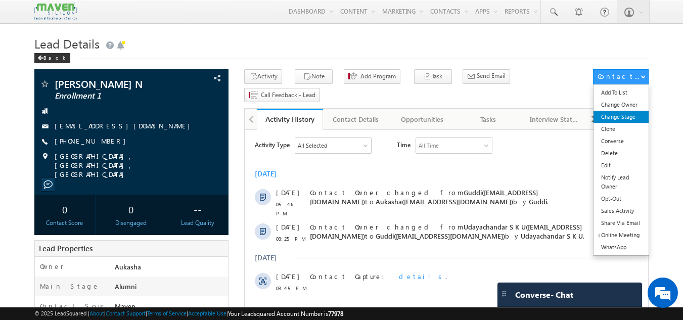
click at [632, 113] on link "Change Stage" at bounding box center [621, 117] width 55 height 12
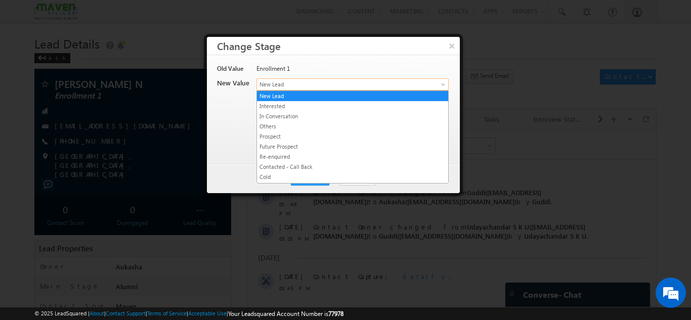
click at [300, 87] on span "New Lead" at bounding box center [336, 84] width 158 height 9
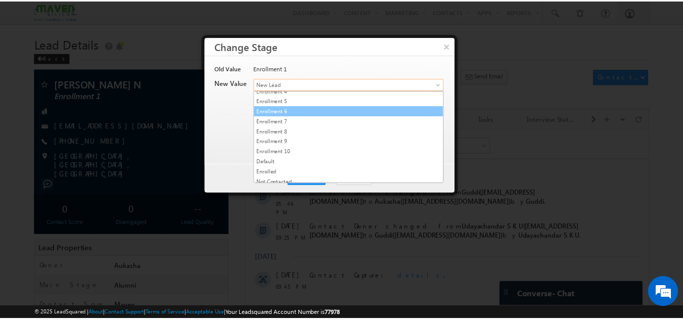
scroll to position [191, 0]
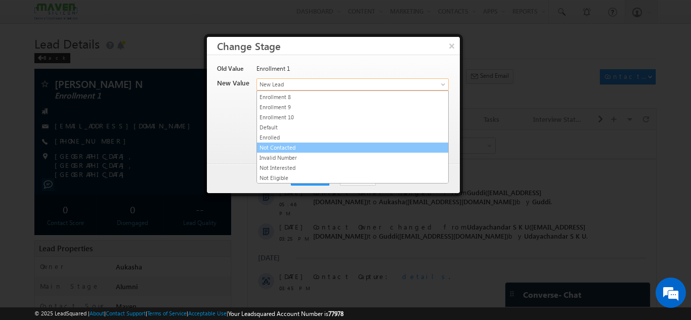
click at [285, 149] on link "Not Contacted" at bounding box center [352, 147] width 191 height 9
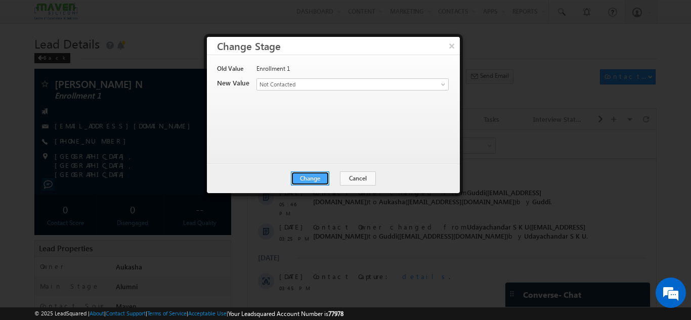
click at [313, 172] on button "Change" at bounding box center [310, 178] width 38 height 14
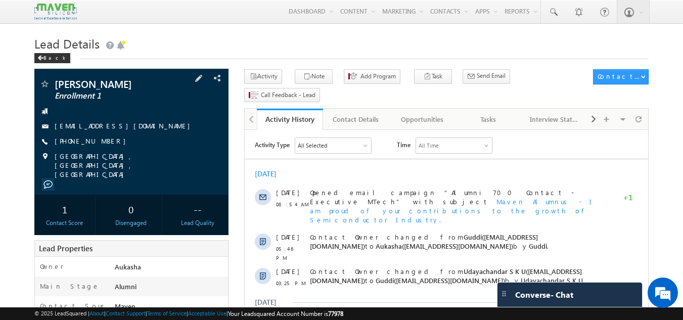
drag, startPoint x: 114, startPoint y: 141, endPoint x: 103, endPoint y: 142, distance: 11.2
click at [103, 142] on div "+91-9885036286" at bounding box center [131, 141] width 185 height 10
copy div "+91-9885036286"
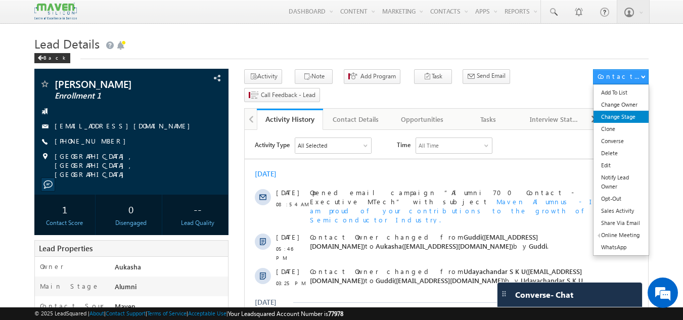
click at [630, 120] on link "Change Stage" at bounding box center [621, 117] width 55 height 12
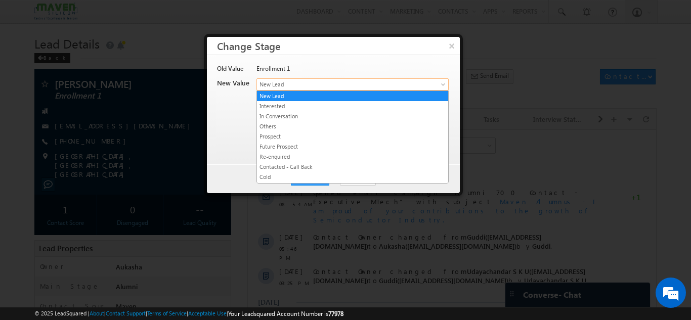
click at [315, 87] on span "New Lead" at bounding box center [336, 84] width 158 height 9
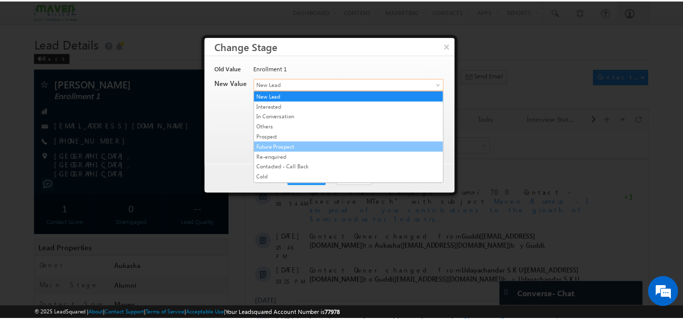
scroll to position [191, 0]
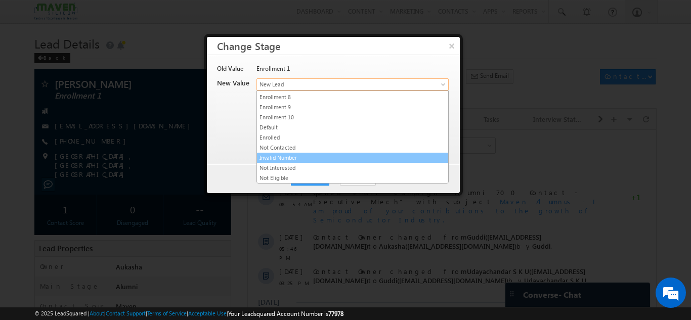
click at [296, 158] on link "Invalid Number" at bounding box center [352, 157] width 191 height 9
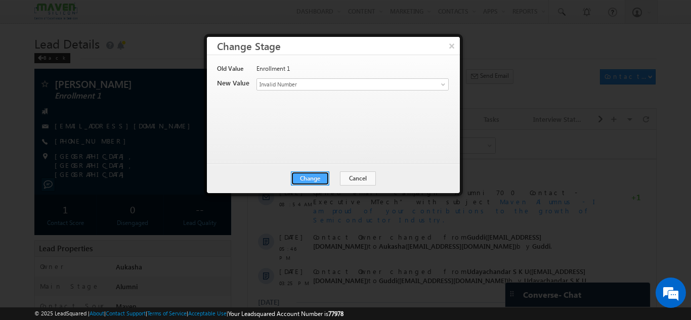
click at [311, 176] on button "Change" at bounding box center [310, 178] width 38 height 14
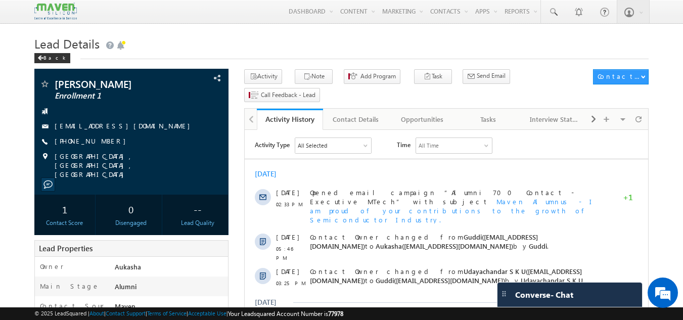
drag, startPoint x: 110, startPoint y: 143, endPoint x: 103, endPoint y: 143, distance: 7.1
click at [103, 143] on div "[PHONE_NUMBER]" at bounding box center [131, 141] width 185 height 10
copy div "[PHONE_NUMBER]"
drag, startPoint x: 124, startPoint y: 86, endPoint x: 56, endPoint y: 81, distance: 68.9
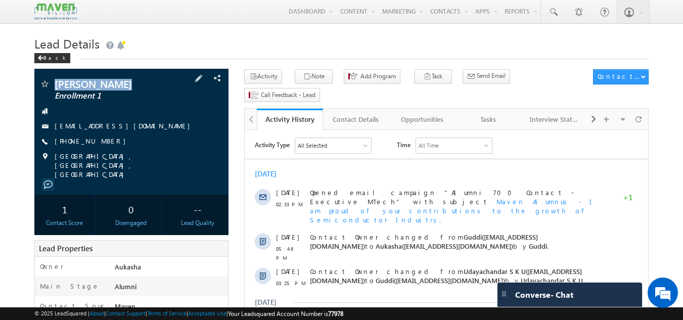
click at [56, 81] on span "[PERSON_NAME]" at bounding box center [115, 84] width 120 height 10
copy span "[PERSON_NAME]"
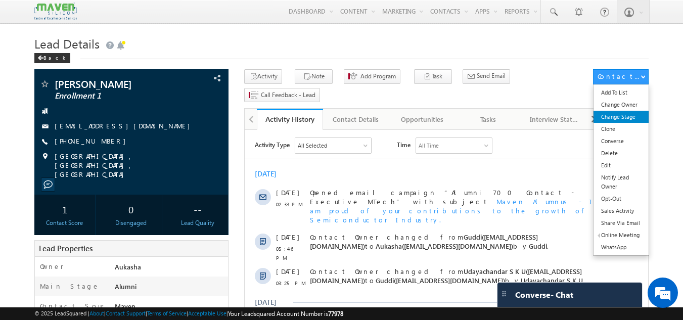
click at [636, 118] on link "Change Stage" at bounding box center [621, 117] width 55 height 12
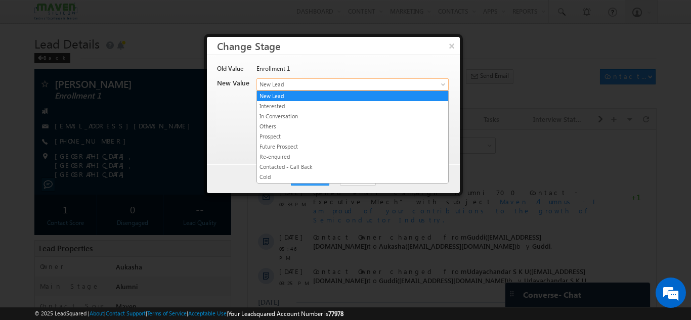
click at [393, 89] on link "New Lead" at bounding box center [352, 84] width 192 height 12
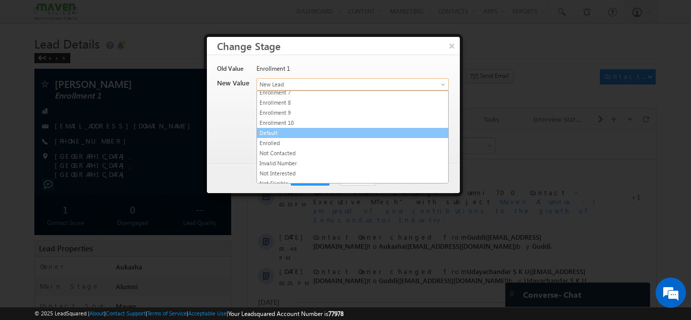
scroll to position [186, 0]
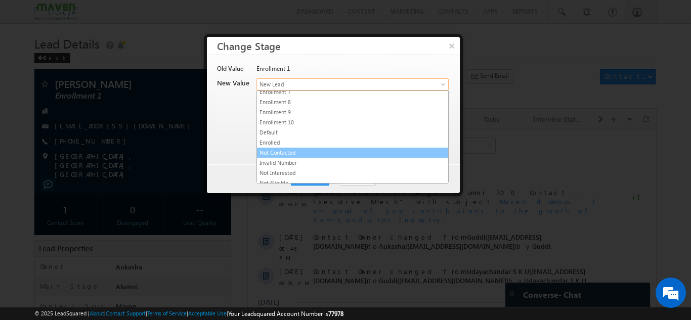
click at [309, 153] on link "Not Contacted" at bounding box center [352, 152] width 191 height 9
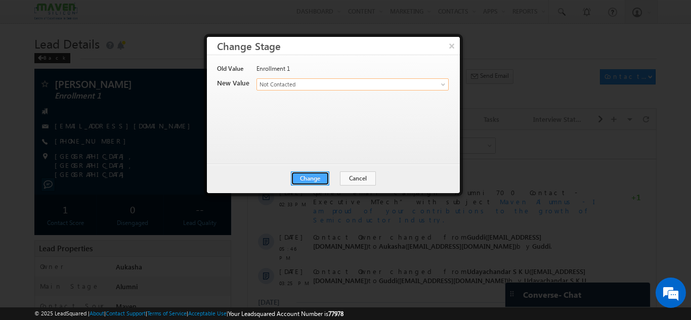
click at [311, 174] on button "Change" at bounding box center [310, 178] width 38 height 14
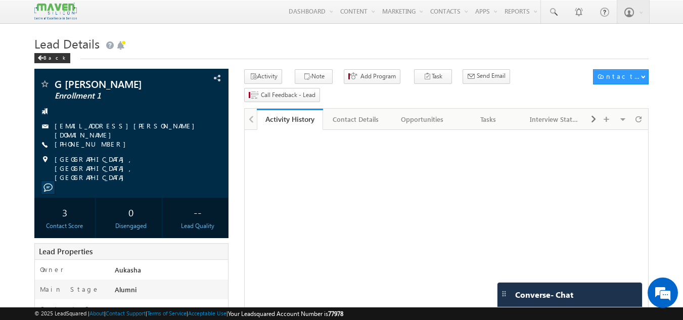
click at [199, 40] on h1 "Lead Details" at bounding box center [341, 43] width 615 height 20
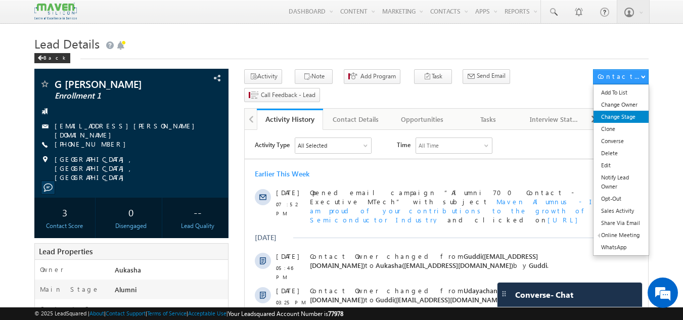
click at [624, 118] on link "Change Stage" at bounding box center [621, 117] width 55 height 12
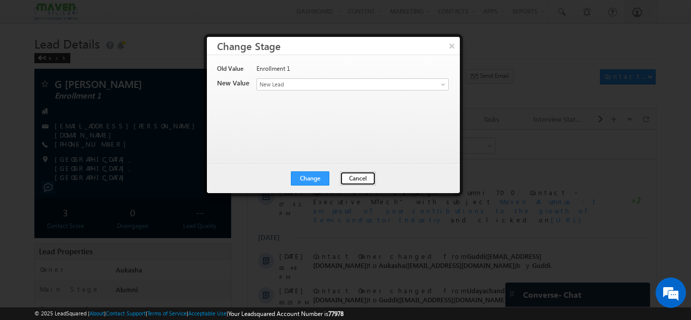
click at [340, 175] on button "Cancel" at bounding box center [358, 178] width 36 height 14
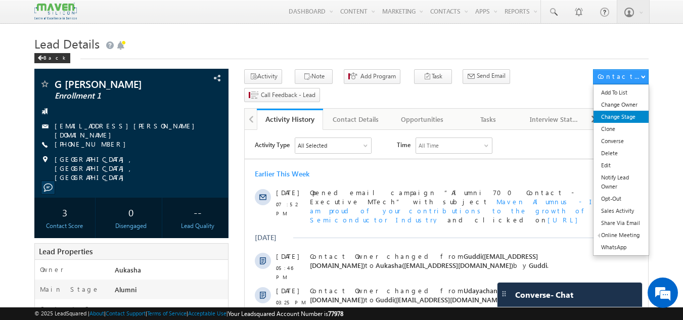
click at [618, 119] on link "Change Stage" at bounding box center [621, 117] width 55 height 12
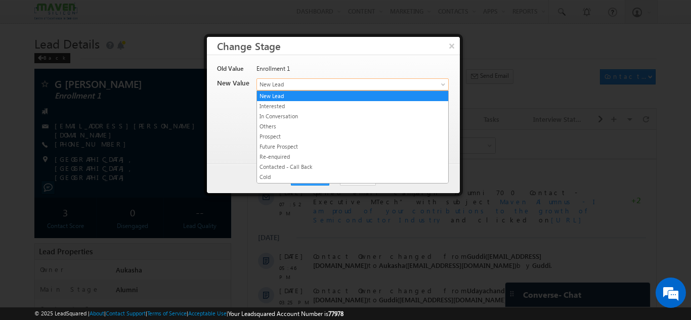
click at [340, 88] on span "New Lead" at bounding box center [336, 84] width 158 height 9
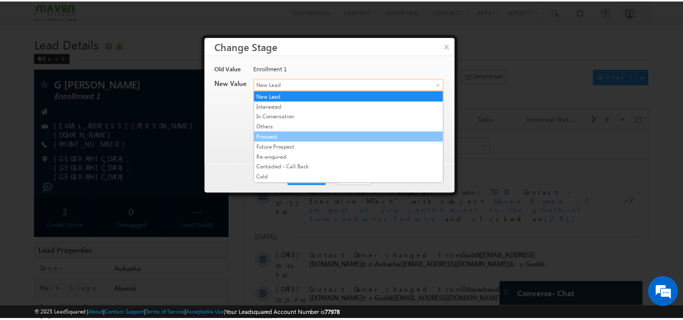
scroll to position [191, 0]
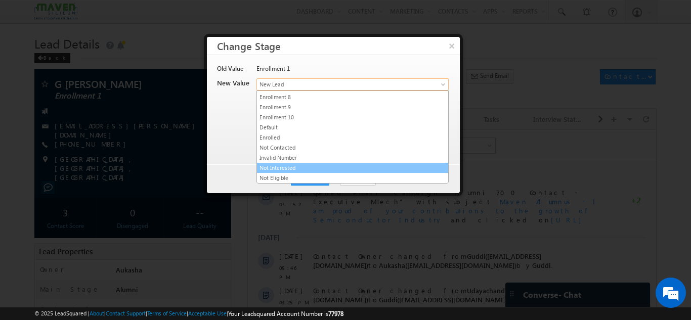
click at [295, 169] on link "Not Interested" at bounding box center [352, 167] width 191 height 9
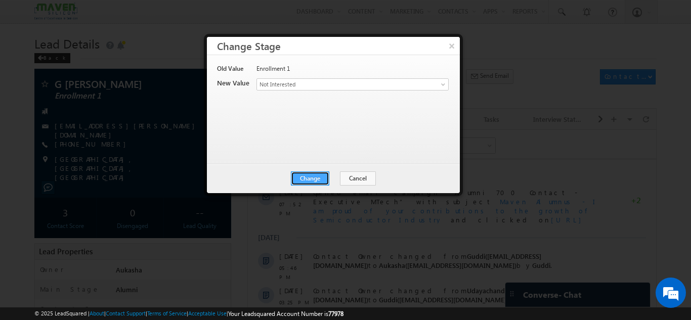
click at [301, 177] on button "Change" at bounding box center [310, 178] width 38 height 14
